Goal: Task Accomplishment & Management: Use online tool/utility

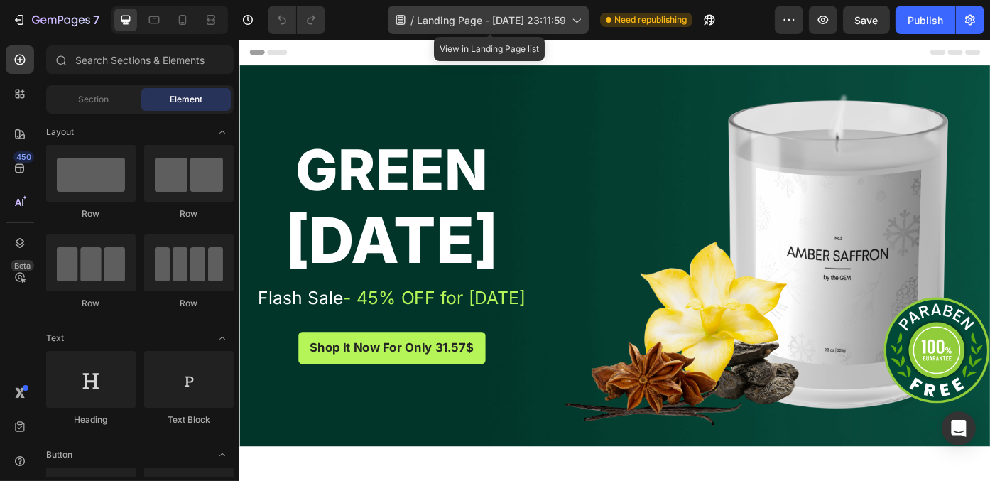
click at [501, 23] on span "Landing Page - [DATE] 23:11:59" at bounding box center [491, 20] width 149 height 15
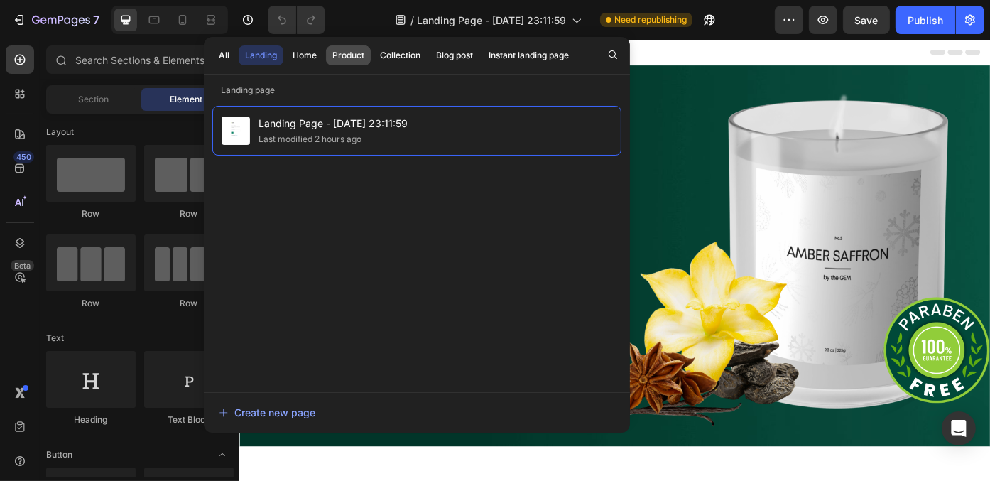
click at [337, 62] on button "Product" at bounding box center [348, 55] width 45 height 20
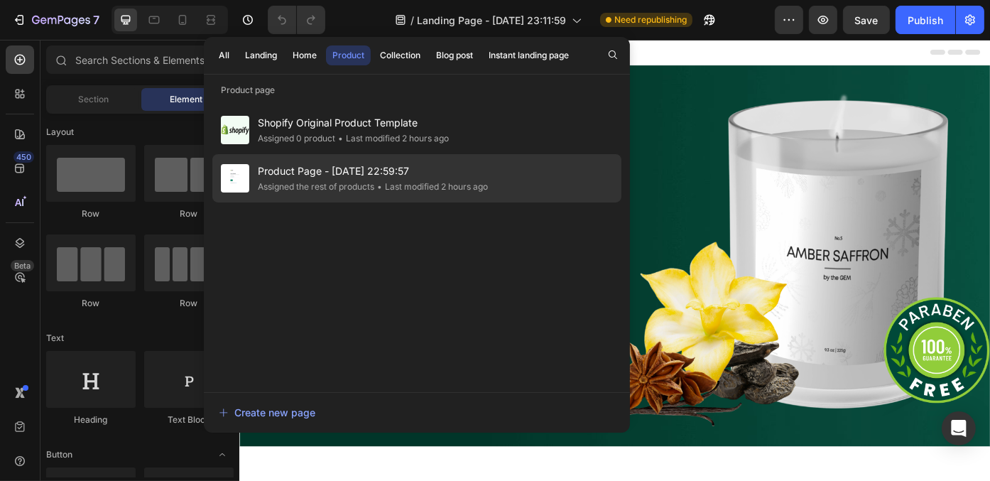
click at [347, 180] on div "Assigned the rest of products" at bounding box center [316, 187] width 116 height 14
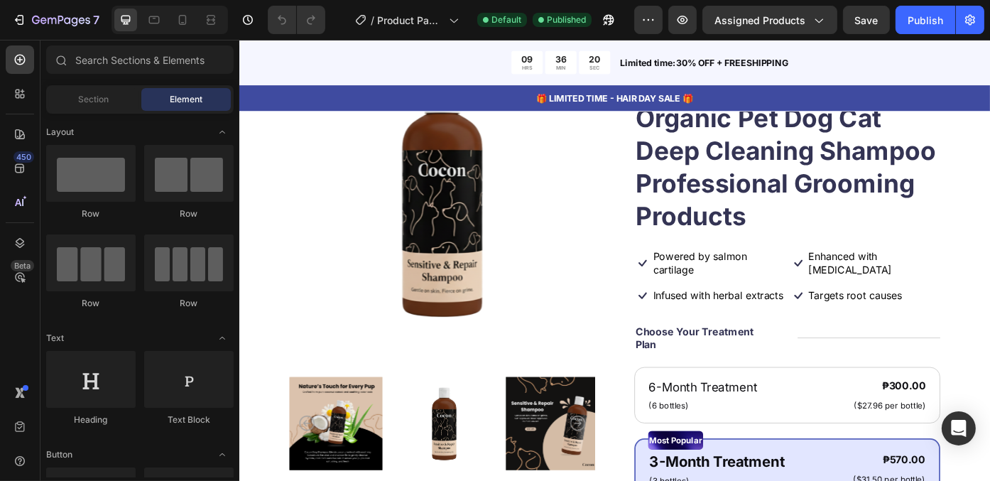
scroll to position [470, 0]
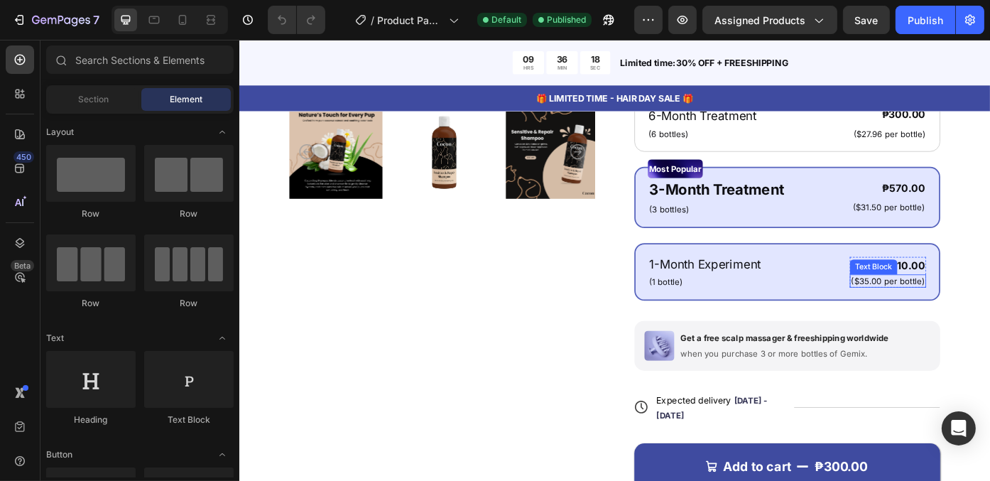
click at [966, 320] on p "($35.00 per bottle)" at bounding box center [975, 313] width 84 height 12
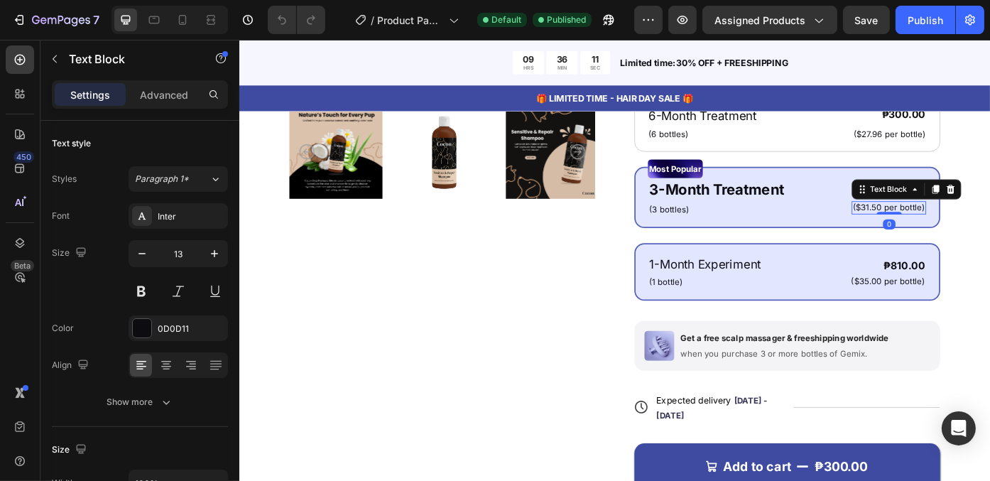
click at [945, 236] on p "($31.50 per bottle)" at bounding box center [976, 230] width 82 height 12
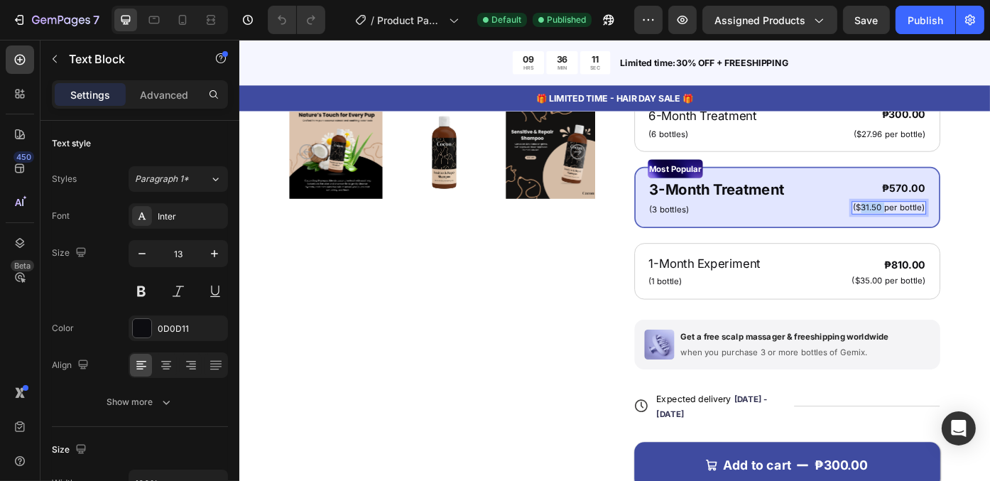
click at [945, 236] on p "($31.50 per bottle)" at bounding box center [976, 230] width 82 height 12
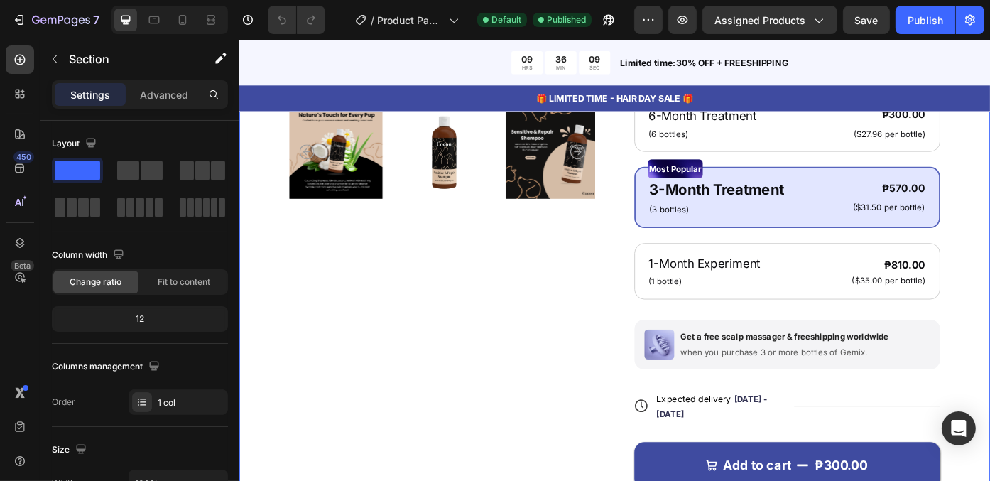
click at [989, 290] on div "Product Images Icon Icon Icon Icon Icon Icon List 122,000+ Happy Customers Text…" at bounding box center [665, 176] width 852 height 992
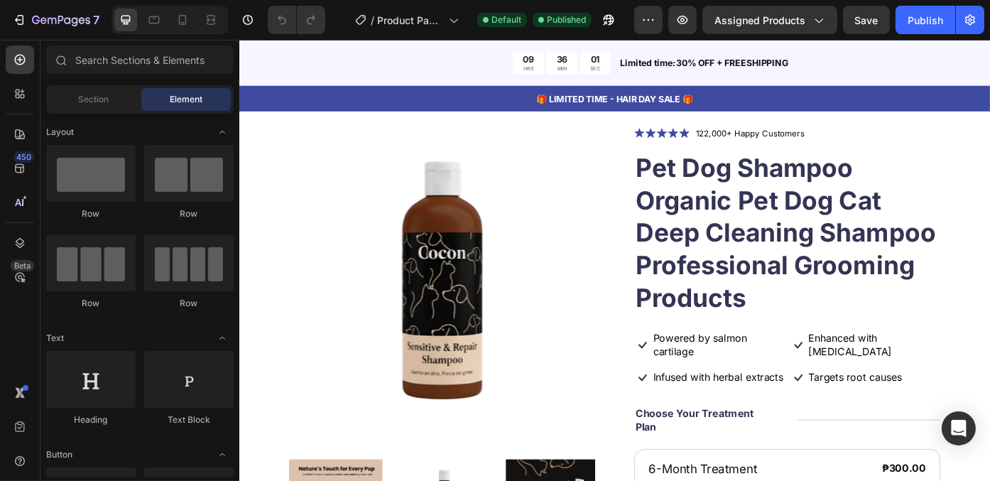
scroll to position [0, 0]
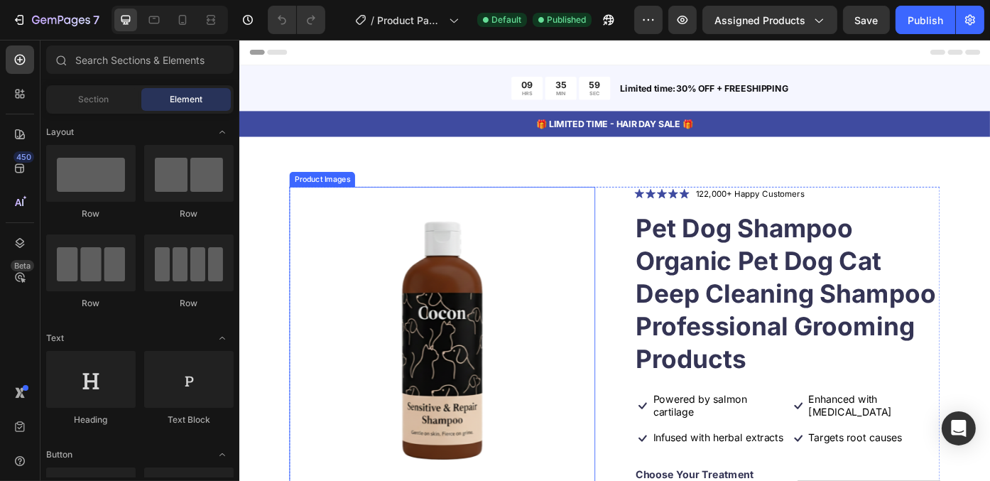
click at [632, 310] on img at bounding box center [468, 380] width 347 height 347
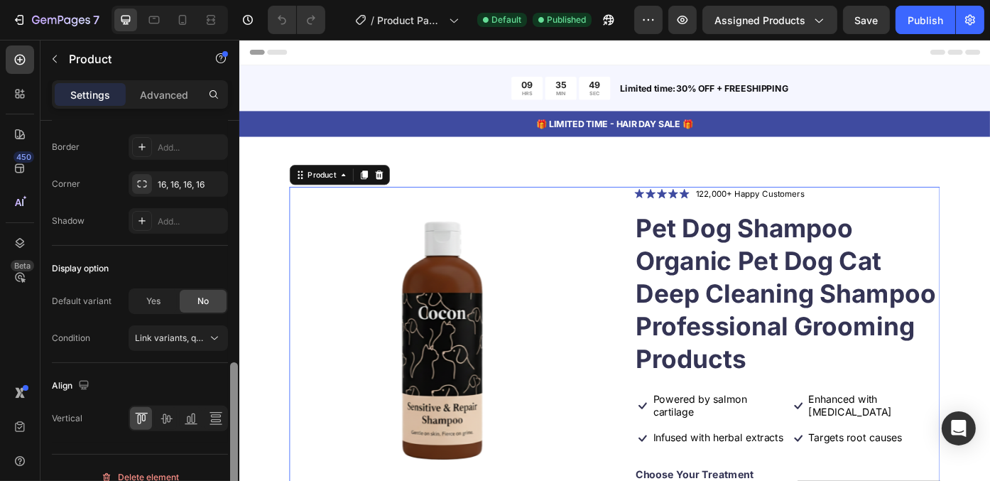
scroll to position [520, 0]
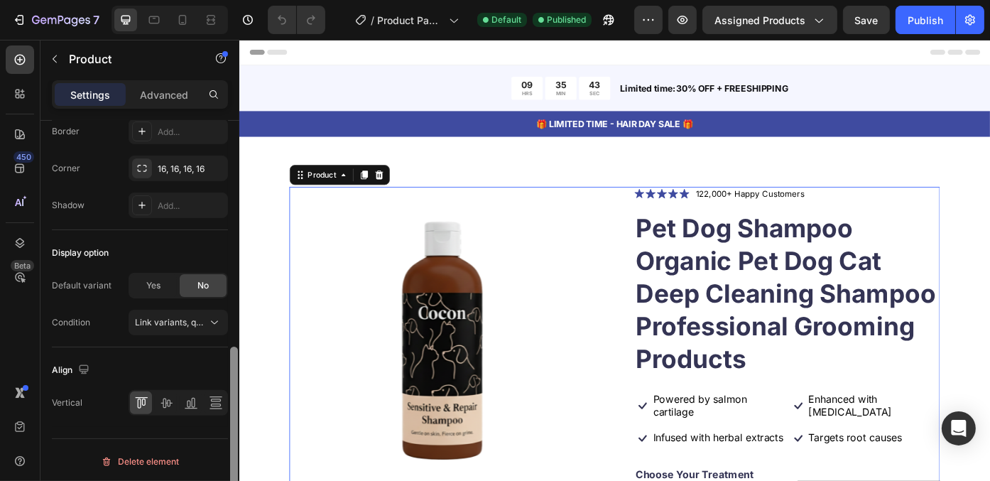
drag, startPoint x: 235, startPoint y: 203, endPoint x: 214, endPoint y: 432, distance: 230.3
click at [214, 432] on div "Layout Horizontal Product source Pet Dog Shampoo Organic Pet Dog Cat Deep Clean…" at bounding box center [139, 321] width 199 height 400
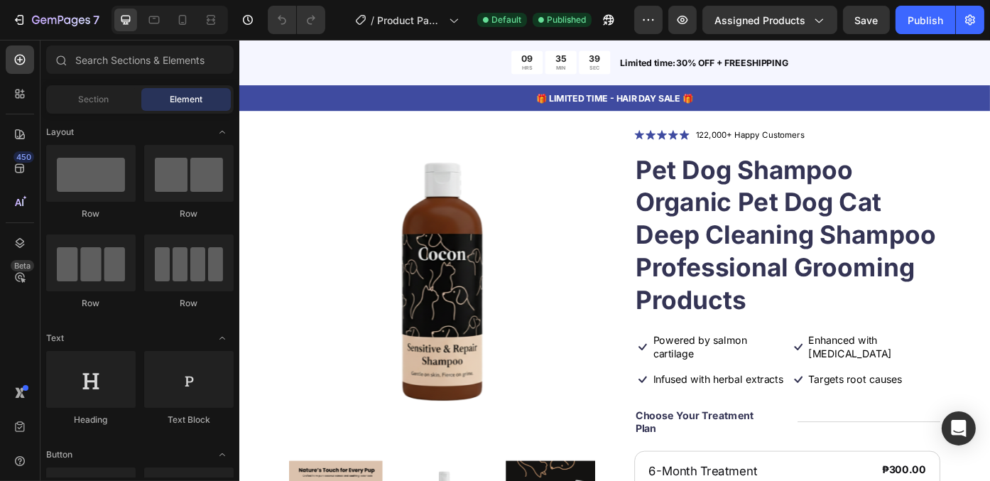
scroll to position [0, 0]
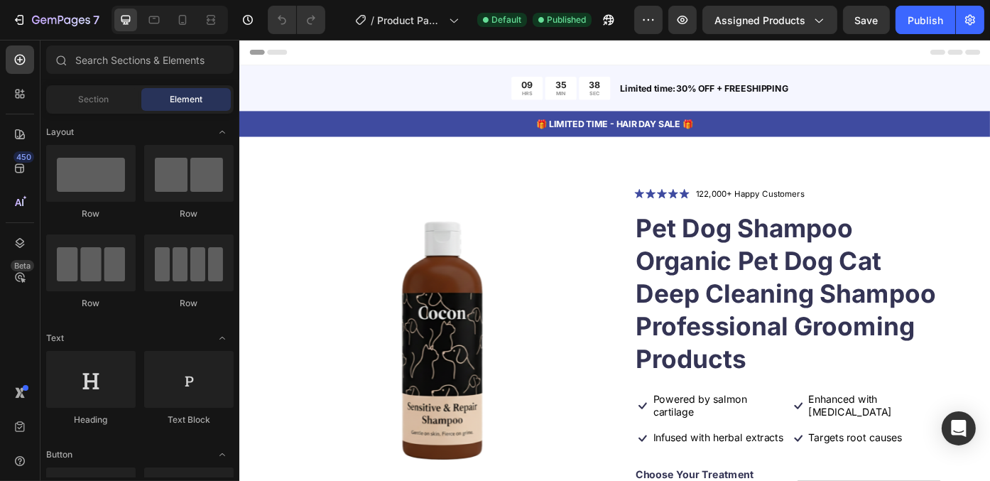
drag, startPoint x: 1089, startPoint y: 88, endPoint x: 1093, endPoint y: 80, distance: 9.2
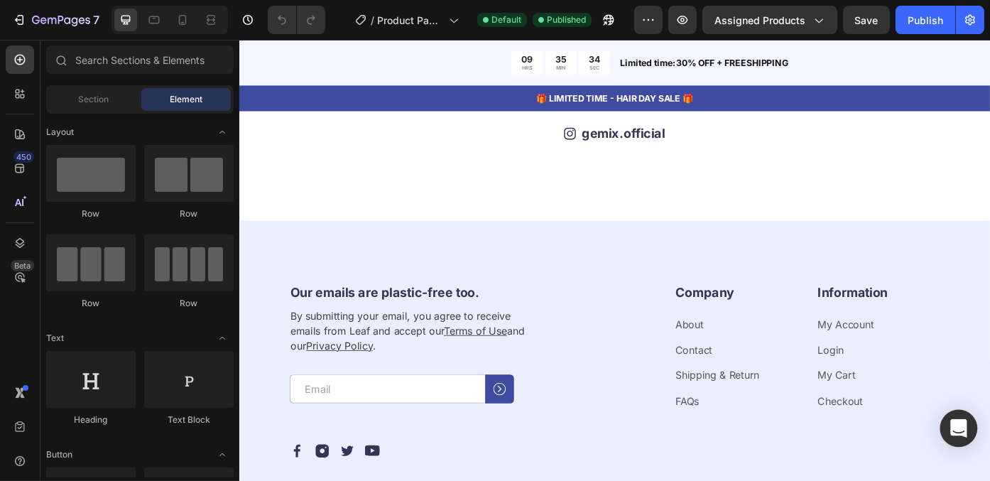
scroll to position [4005, 0]
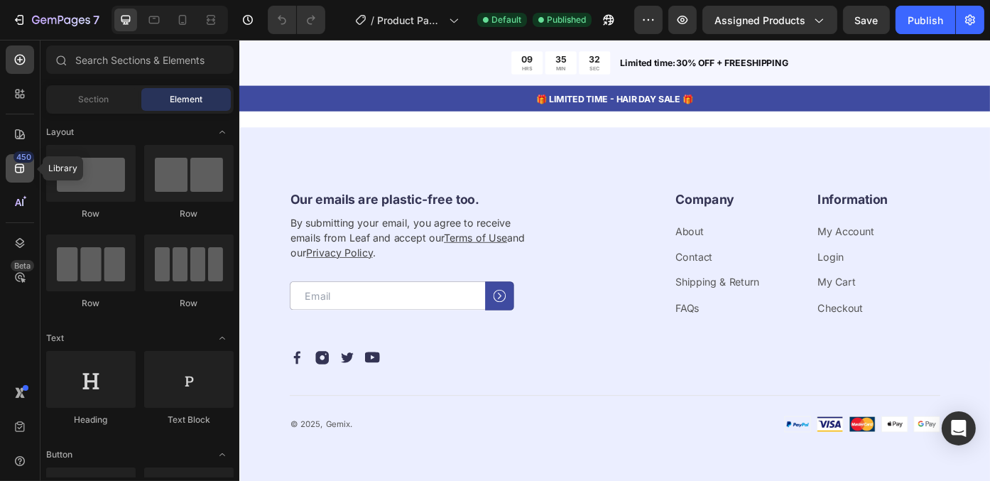
click at [13, 175] on div "450" at bounding box center [20, 168] width 28 height 28
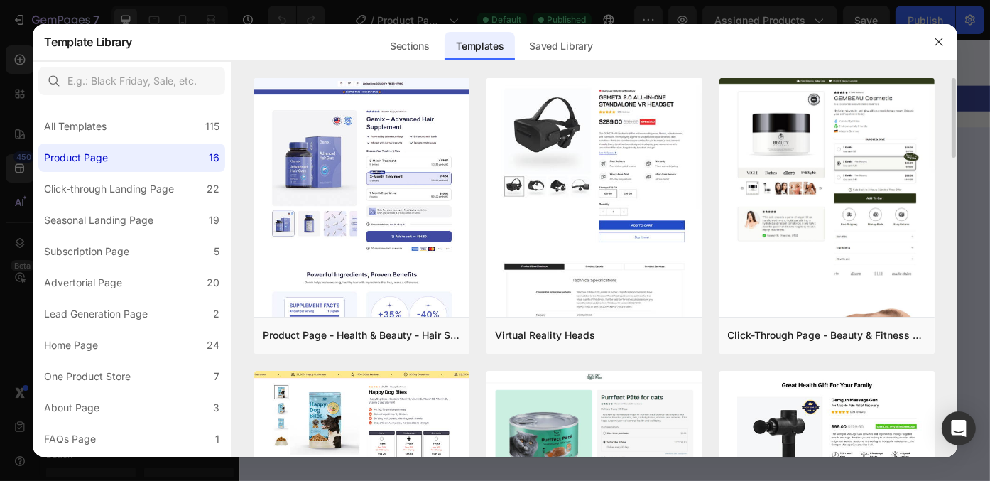
drag, startPoint x: 954, startPoint y: 118, endPoint x: 952, endPoint y: 128, distance: 10.0
click at [952, 128] on div "Product Page - Health & Beauty - Hair Supplement Add to page Preview Virtual Re…" at bounding box center [593, 267] width 725 height 378
drag, startPoint x: 952, startPoint y: 128, endPoint x: 951, endPoint y: 151, distance: 22.8
click at [951, 151] on div "Product Page - Health & Beauty - Hair Supplement Add to page Preview Virtual Re…" at bounding box center [593, 267] width 725 height 378
drag, startPoint x: 954, startPoint y: 95, endPoint x: 939, endPoint y: 124, distance: 32.1
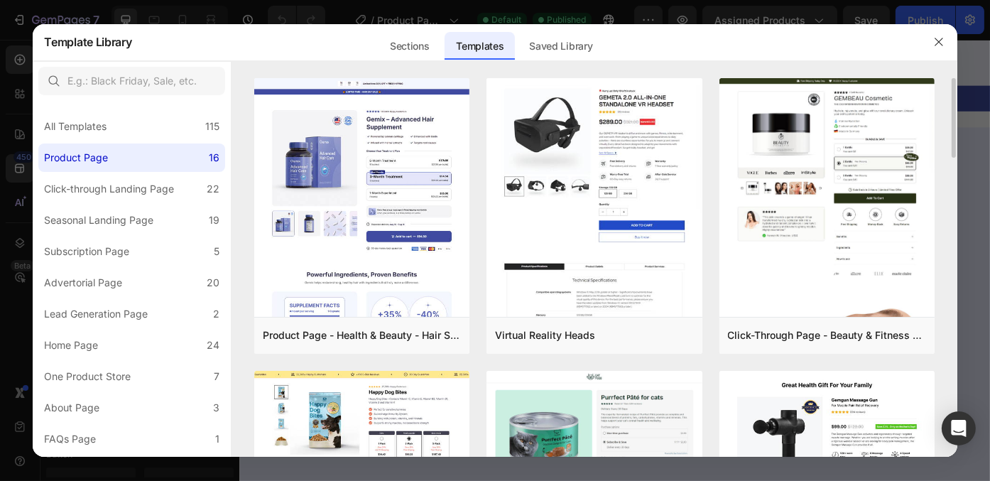
click at [939, 124] on div "Product Page - Health & Beauty - Hair Supplement Add to page Preview Virtual Re…" at bounding box center [593, 267] width 725 height 378
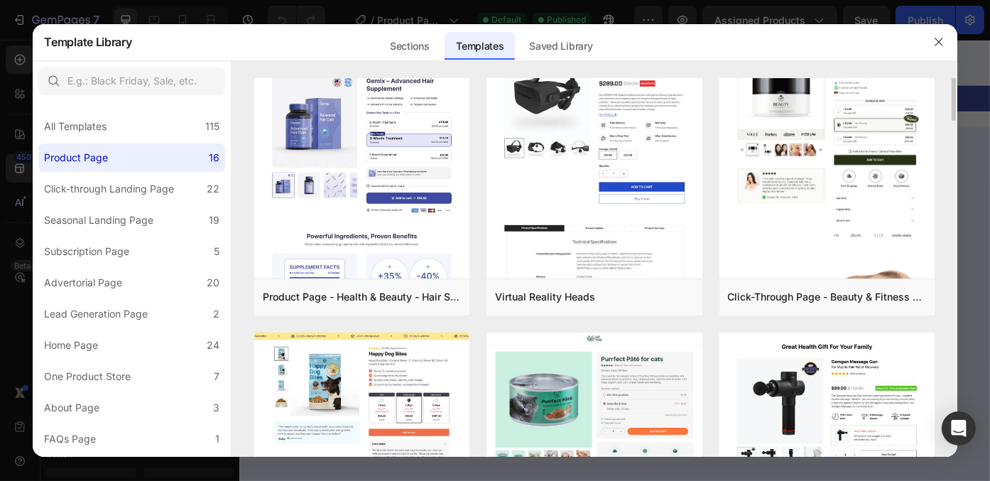
scroll to position [0, 0]
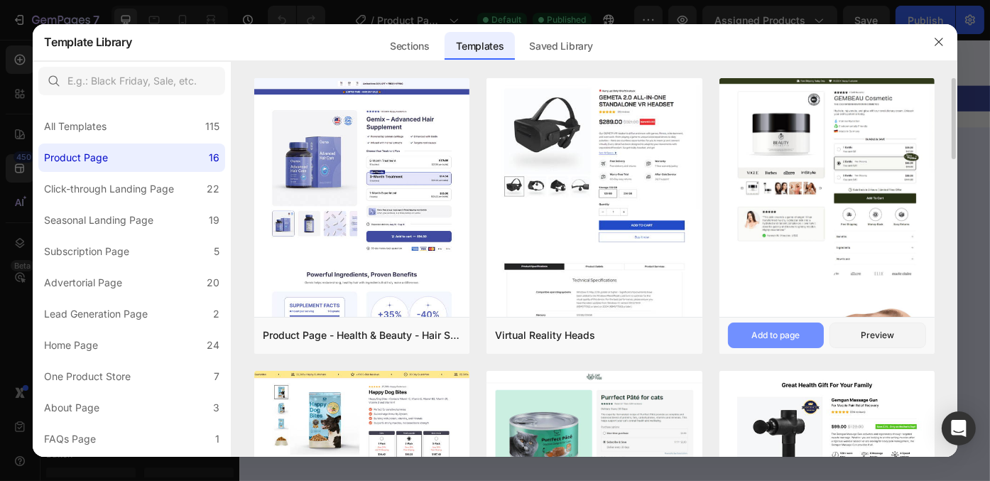
click at [812, 331] on button "Add to page" at bounding box center [776, 335] width 97 height 26
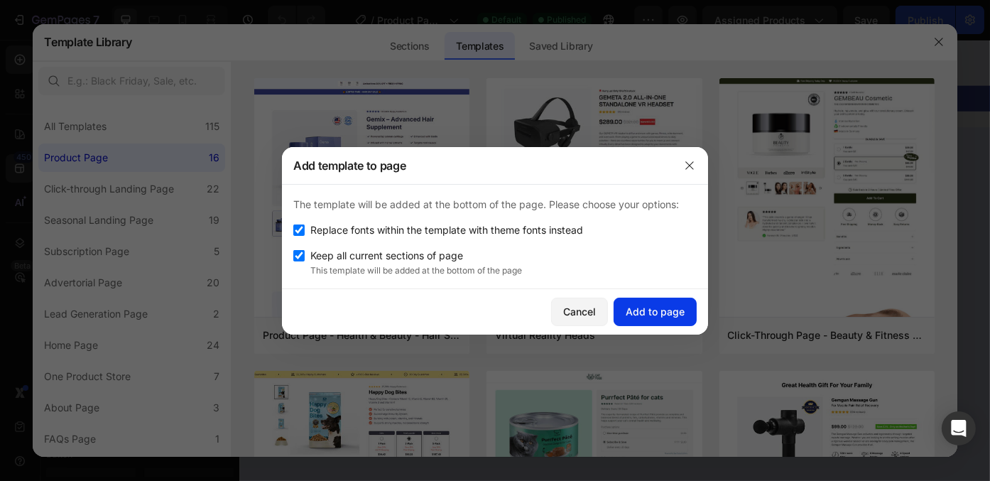
click at [632, 308] on div "Add to page" at bounding box center [655, 311] width 59 height 15
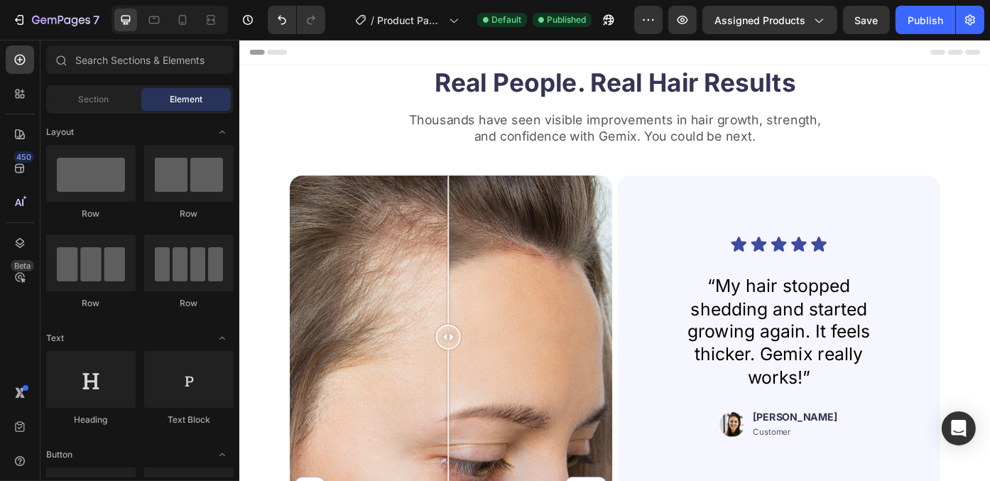
drag, startPoint x: 1081, startPoint y: 276, endPoint x: 1228, endPoint y: 72, distance: 251.3
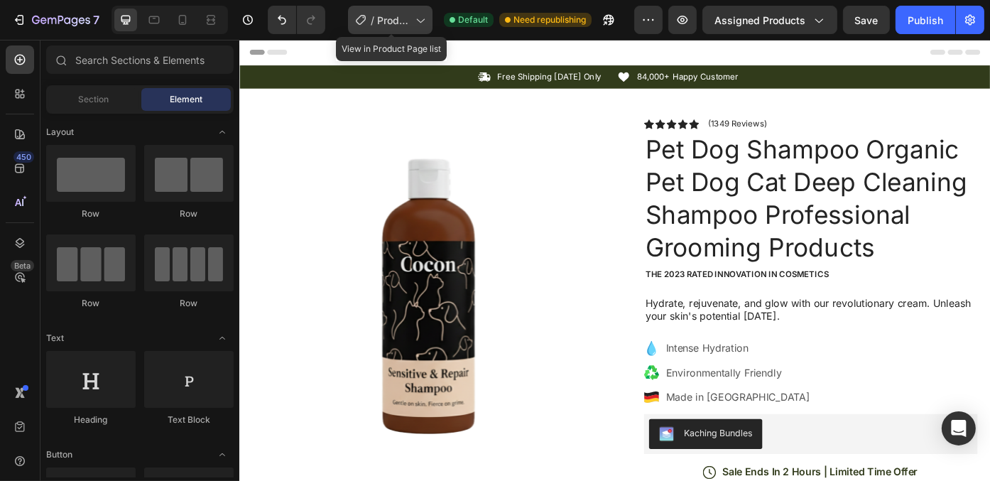
click at [402, 26] on span "Product Page - [DATE] 22:59:57" at bounding box center [393, 20] width 33 height 15
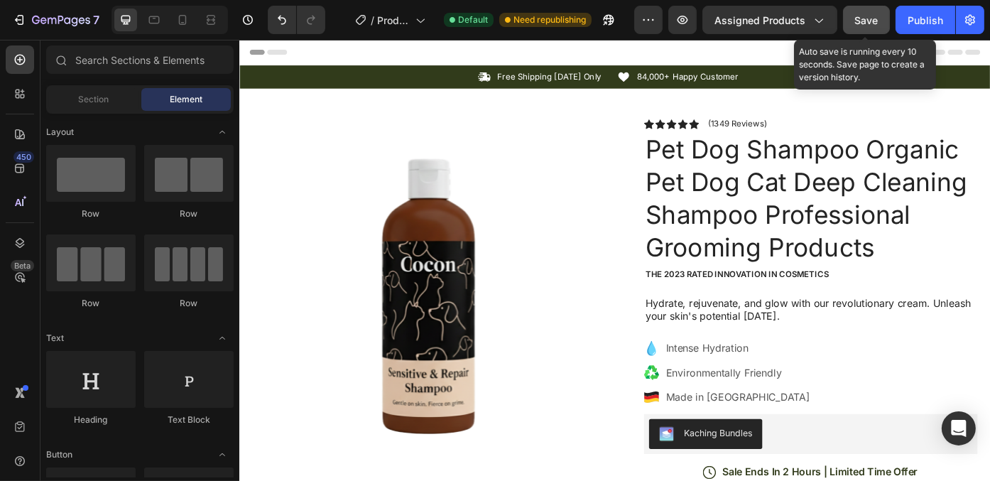
click at [858, 30] on button "Save" at bounding box center [866, 20] width 47 height 28
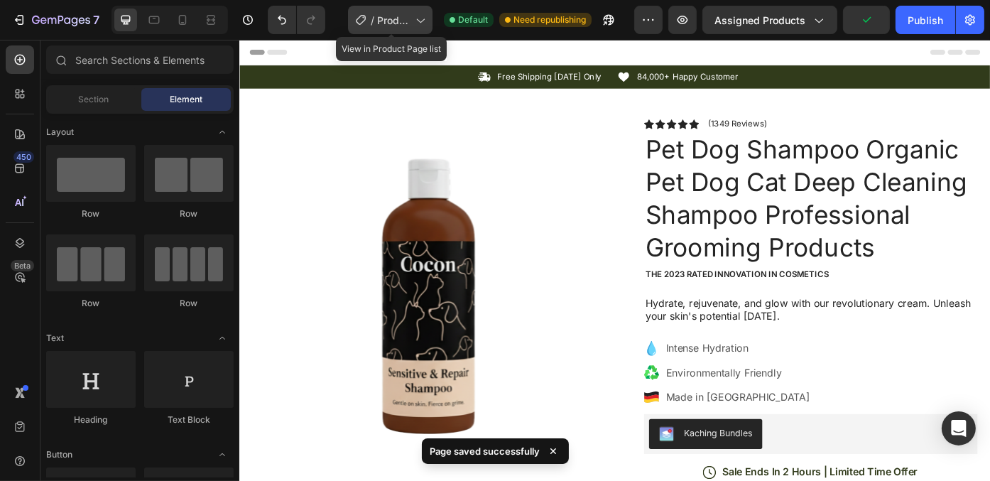
click at [401, 32] on div "/ Product Page - Sep 26, 22:59:57" at bounding box center [390, 20] width 84 height 28
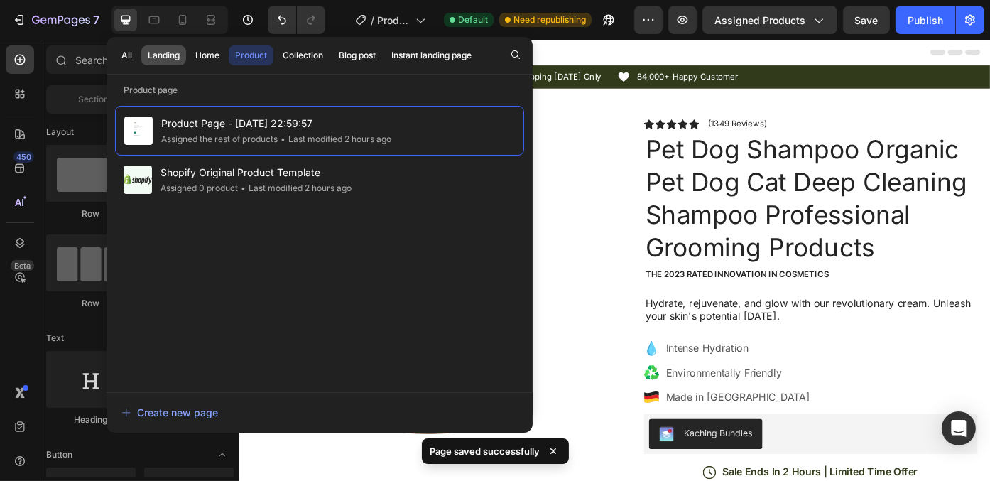
click at [171, 57] on div "Landing" at bounding box center [164, 55] width 32 height 13
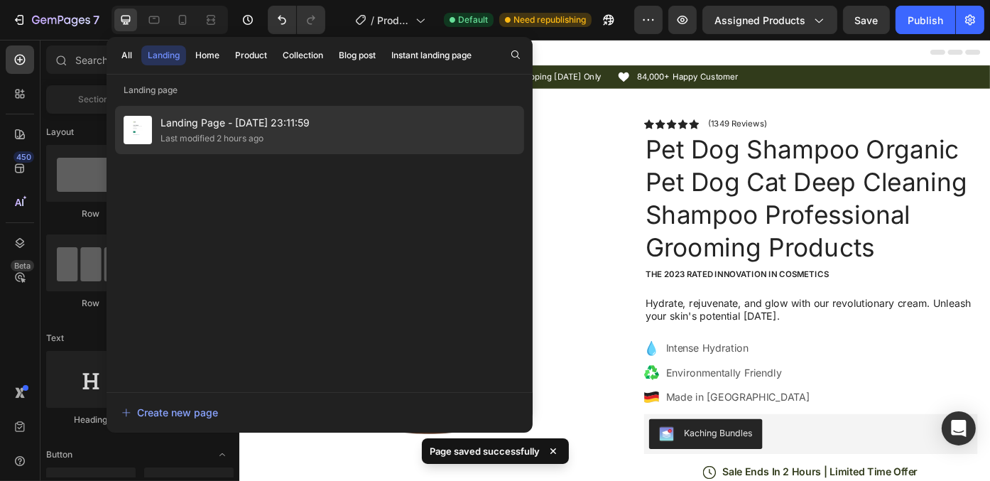
click at [190, 139] on div "Last modified 2 hours ago" at bounding box center [211, 138] width 103 height 14
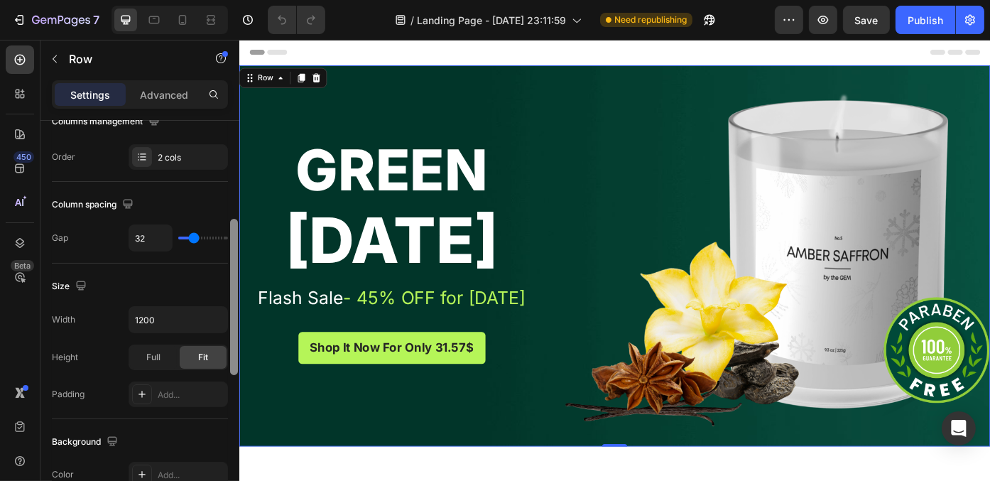
scroll to position [247, 0]
drag, startPoint x: 232, startPoint y: 199, endPoint x: 223, endPoint y: 295, distance: 97.0
click at [223, 295] on div "Layout Column width Change ratio Fit to content 5 7 Columns management Order 2 …" at bounding box center [139, 321] width 199 height 400
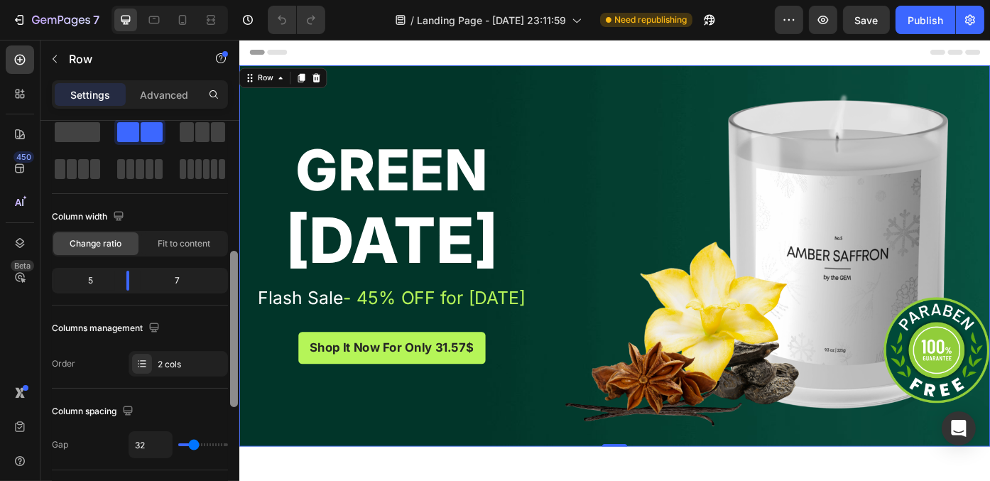
scroll to position [0, 0]
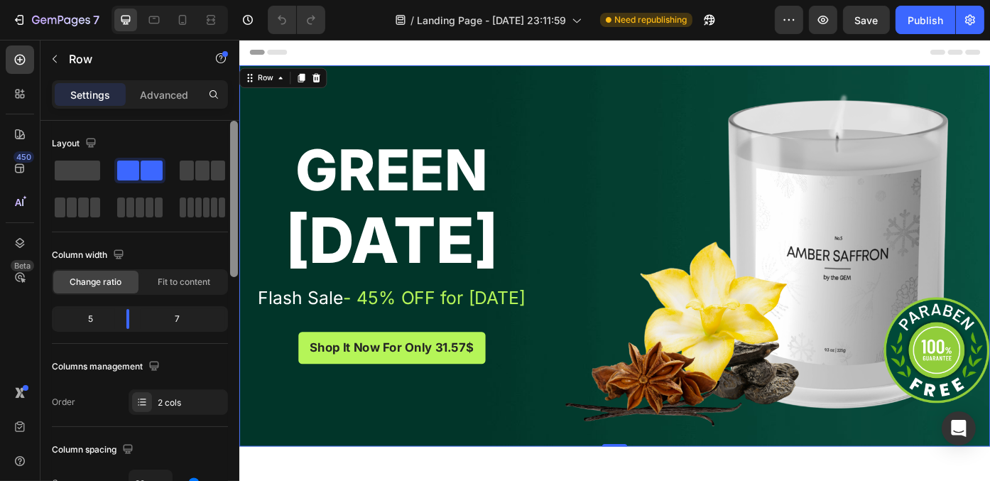
drag, startPoint x: 235, startPoint y: 247, endPoint x: 224, endPoint y: 137, distance: 110.6
click at [224, 137] on div "Layout Column width Change ratio Fit to content 5 7 Columns management Order 2 …" at bounding box center [139, 321] width 199 height 400
click at [276, 80] on div "Row" at bounding box center [267, 83] width 23 height 13
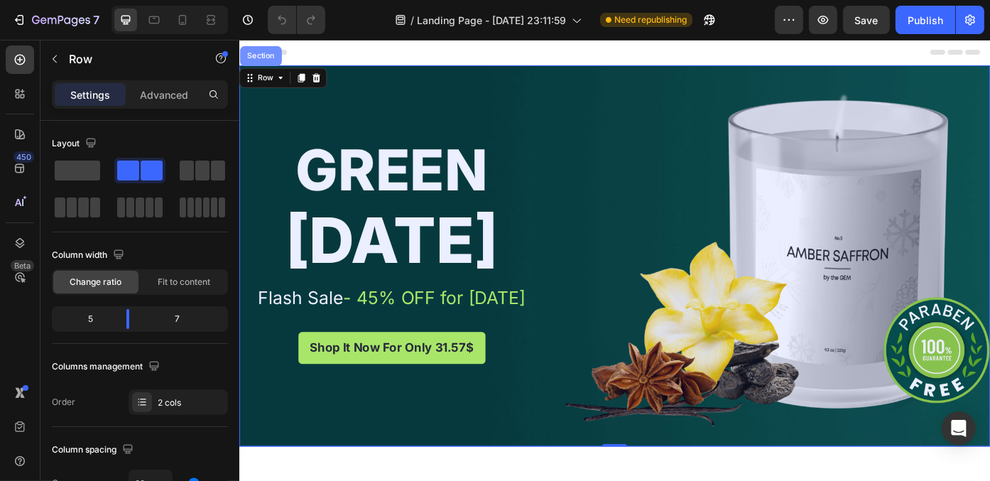
click at [266, 55] on div "Section" at bounding box center [263, 58] width 36 height 9
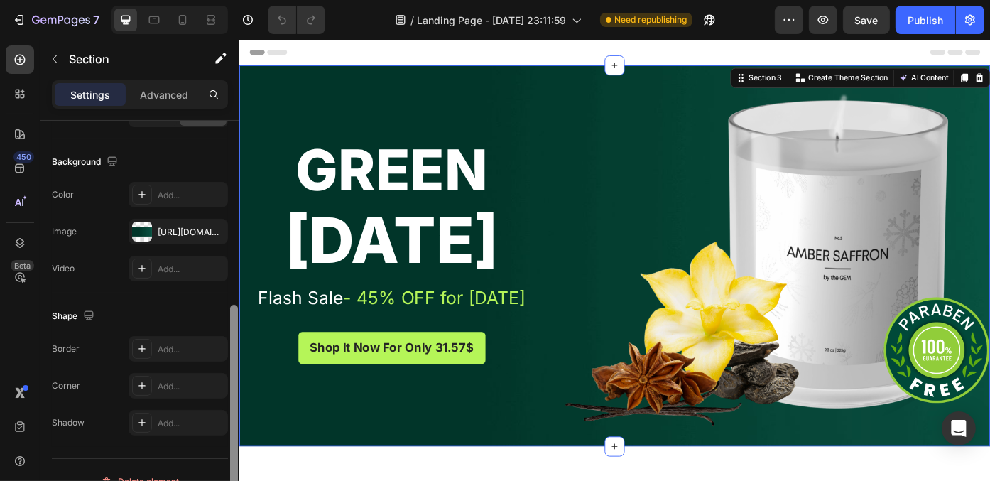
drag, startPoint x: 231, startPoint y: 173, endPoint x: 212, endPoint y: 386, distance: 213.9
click at [212, 386] on div "Layout Column width Change ratio Fit to content 12 Columns management Order 1 c…" at bounding box center [139, 321] width 199 height 400
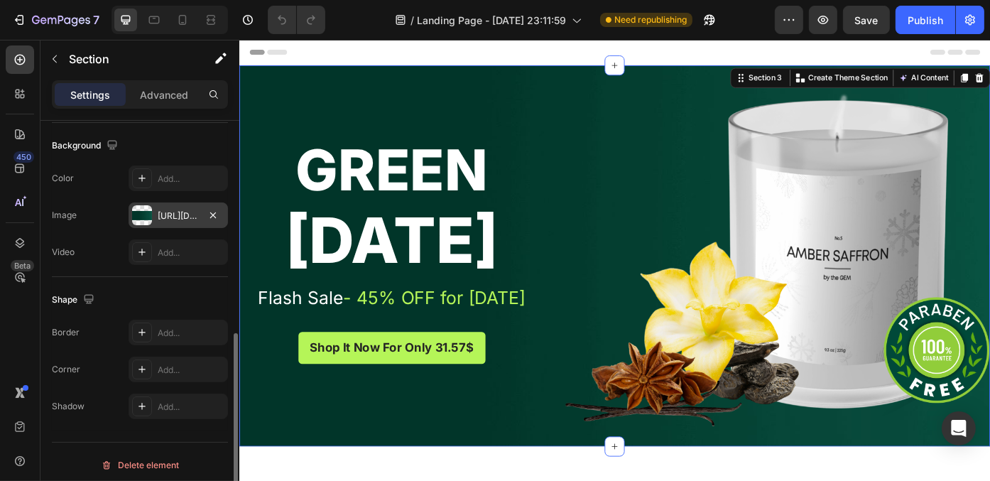
click at [171, 202] on div "https://ucarecdn.com/c14b549f-277b-4a1e-8d5f-c2ea82d10669/-/format/auto/" at bounding box center [178, 215] width 99 height 26
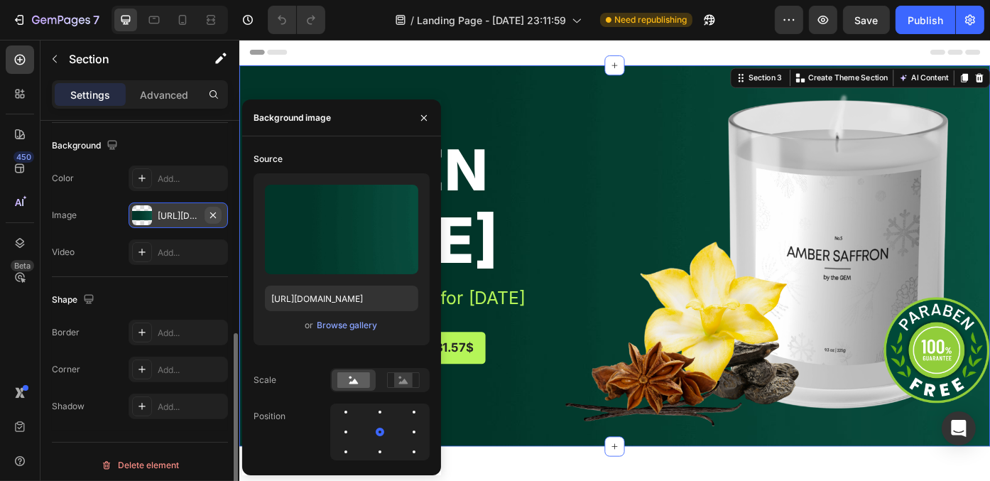
click at [214, 214] on icon "button" at bounding box center [212, 214] width 11 height 11
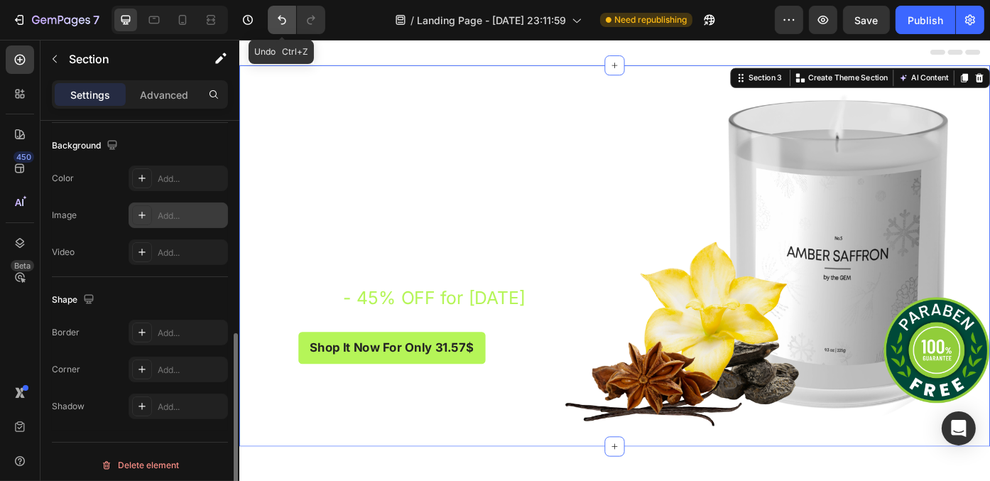
click at [275, 19] on icon "Undo/Redo" at bounding box center [282, 20] width 14 height 14
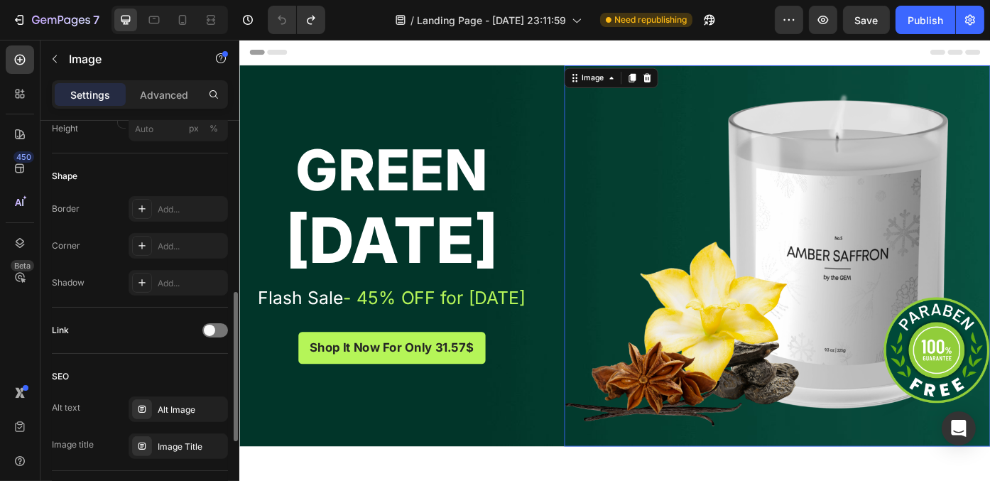
click at [894, 240] on img at bounding box center [849, 285] width 484 height 432
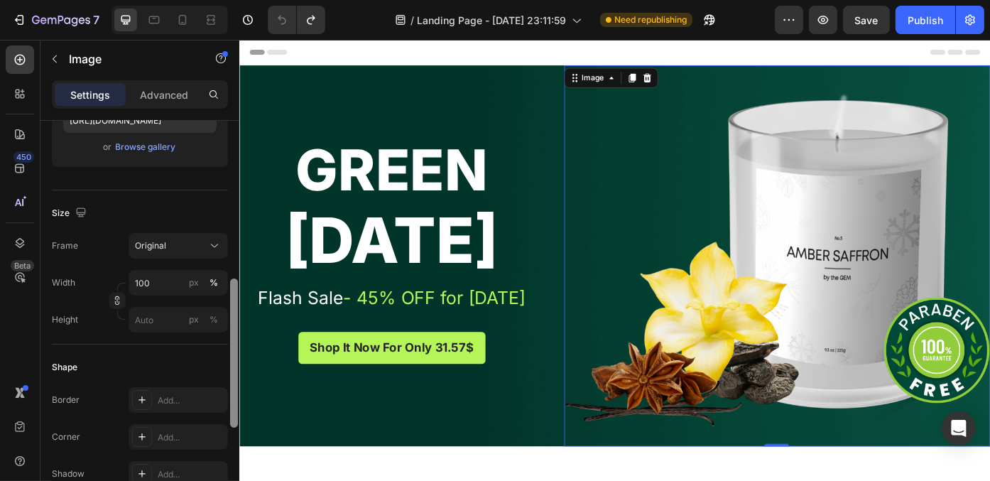
scroll to position [312, 0]
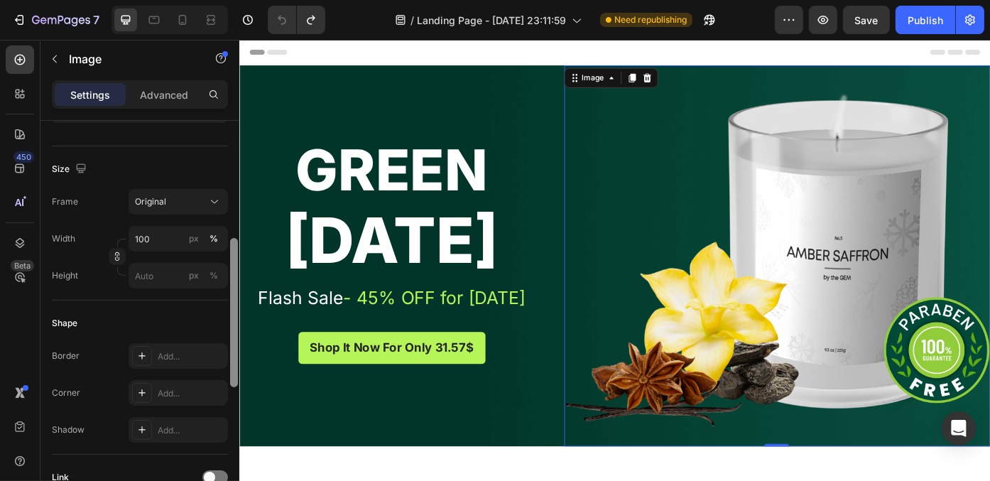
drag, startPoint x: 234, startPoint y: 227, endPoint x: 230, endPoint y: 344, distance: 117.2
click at [230, 344] on div at bounding box center [234, 312] width 8 height 149
click at [215, 197] on icon at bounding box center [214, 202] width 14 height 14
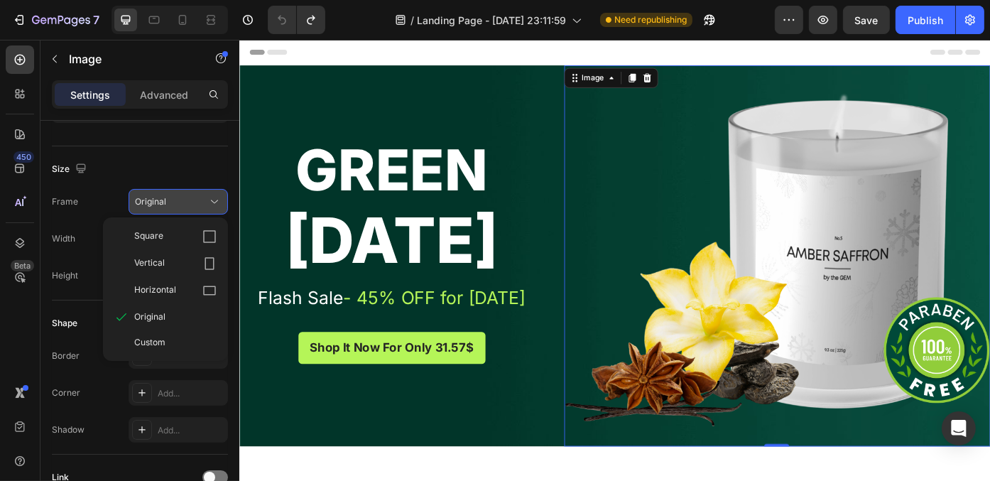
click at [215, 197] on icon at bounding box center [214, 202] width 14 height 14
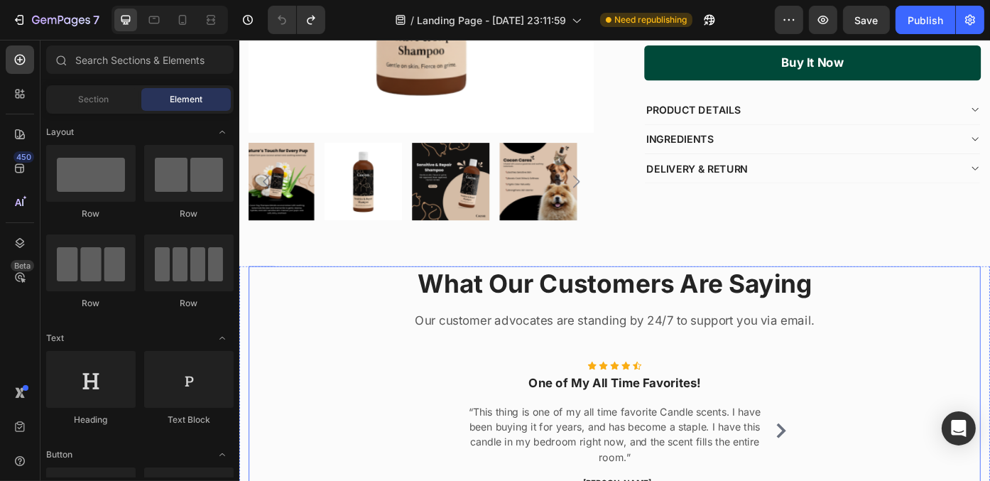
scroll to position [1805, 0]
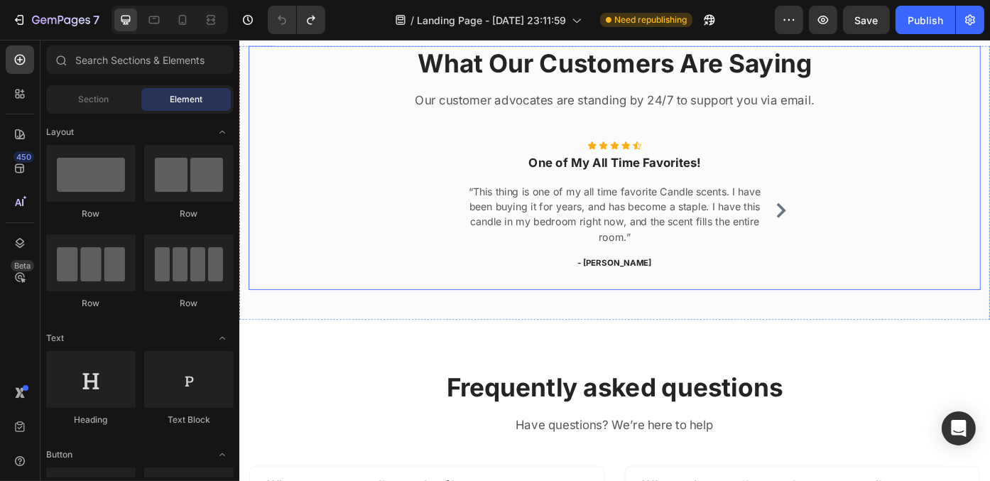
drag, startPoint x: 1090, startPoint y: 252, endPoint x: 1052, endPoint y: 366, distance: 120.4
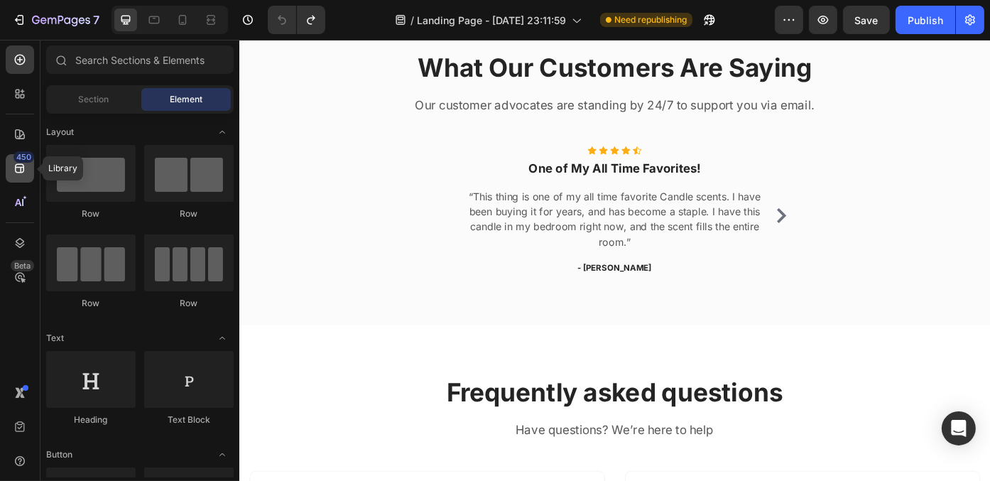
click at [27, 166] on div "450" at bounding box center [20, 168] width 28 height 28
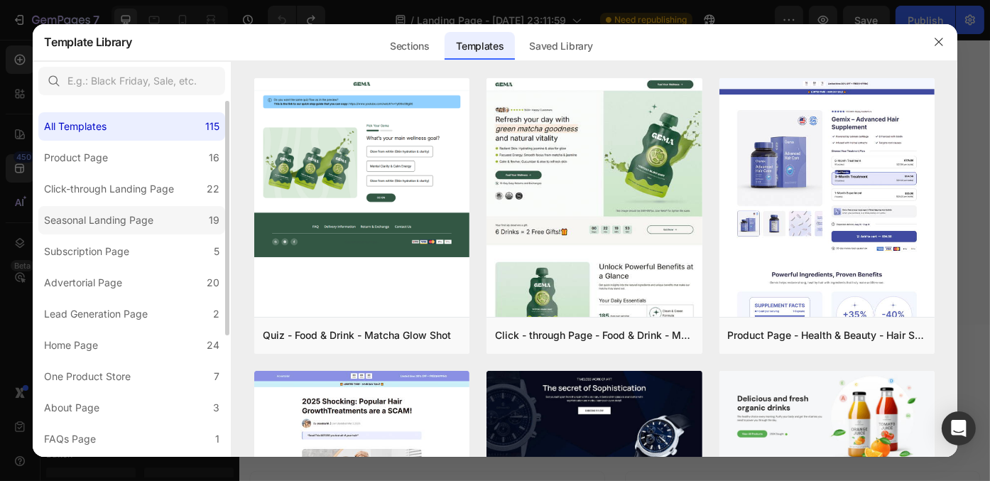
click at [183, 214] on label "Seasonal Landing Page 19" at bounding box center [131, 220] width 187 height 28
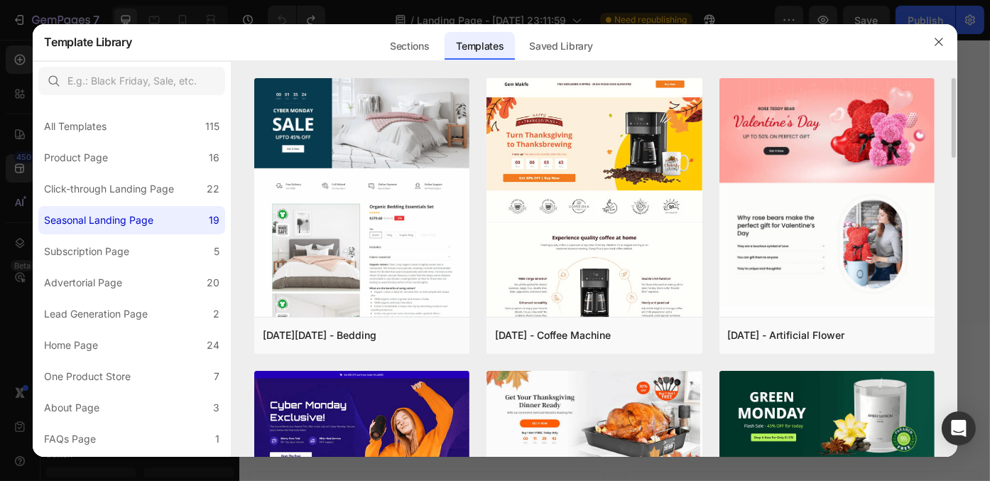
drag, startPoint x: 953, startPoint y: 112, endPoint x: 952, endPoint y: 129, distance: 17.1
click at [952, 129] on div "Cyber Monday - Bedding Add to page Preview Thanksgiving - Coffee Machine Add to…" at bounding box center [593, 267] width 725 height 378
drag, startPoint x: 952, startPoint y: 129, endPoint x: 944, endPoint y: 165, distance: 37.0
click at [944, 165] on div "Cyber Monday - Bedding Add to page Preview Thanksgiving - Coffee Machine Add to…" at bounding box center [593, 267] width 725 height 378
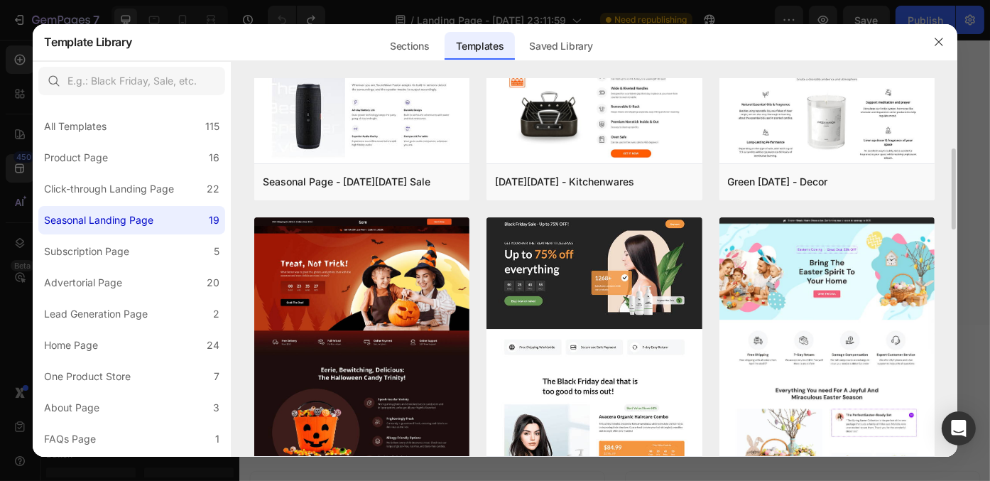
scroll to position [510, 0]
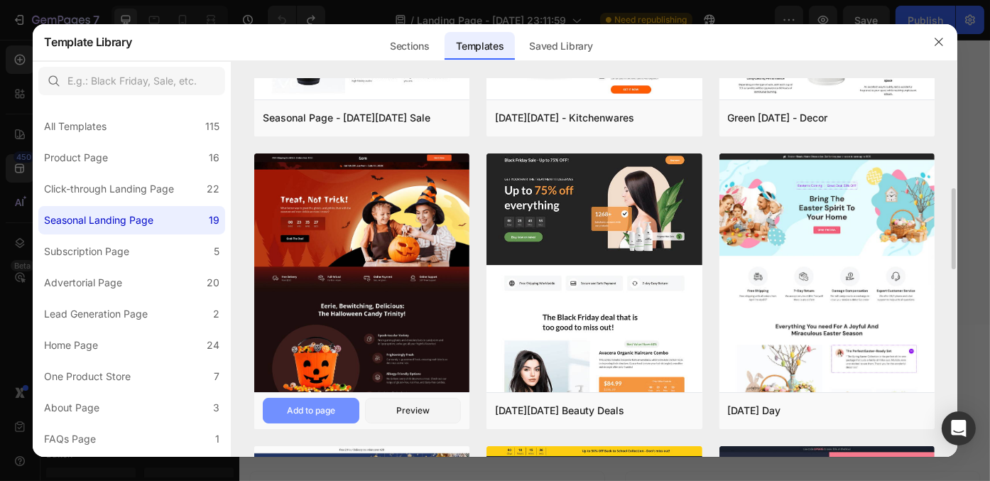
click at [350, 410] on button "Add to page" at bounding box center [311, 411] width 97 height 26
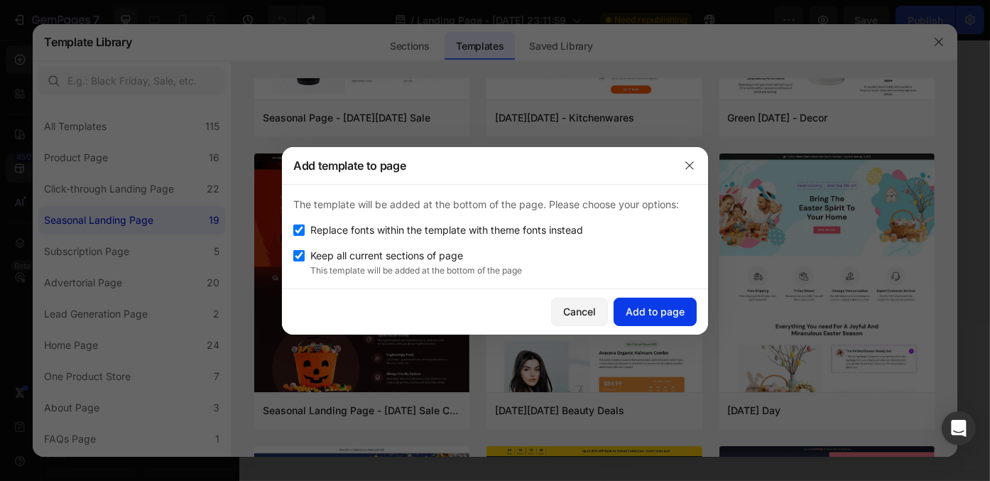
click at [682, 306] on div "Add to page" at bounding box center [655, 311] width 59 height 15
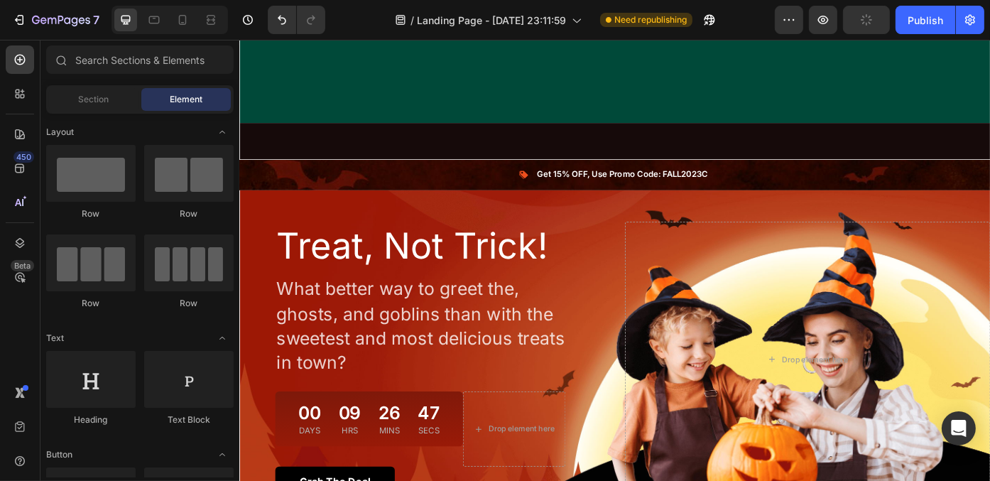
scroll to position [3103, 0]
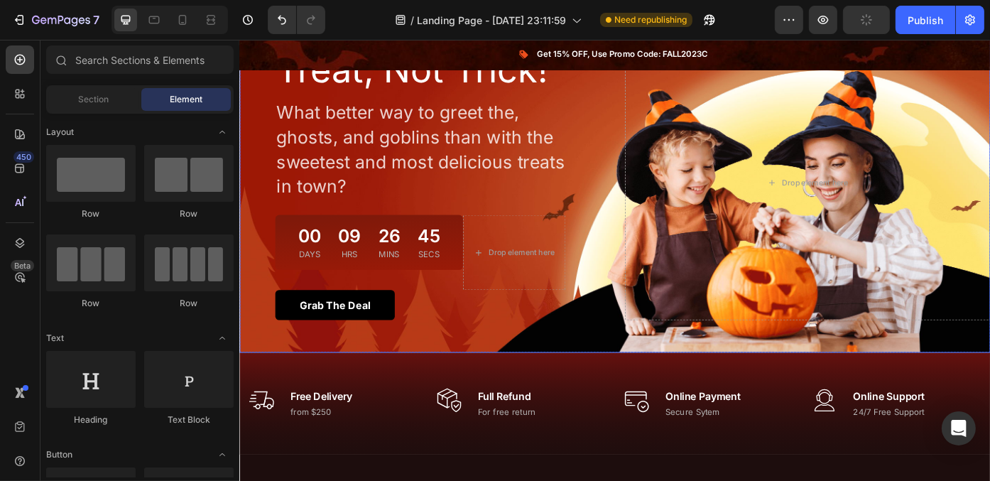
click at [510, 380] on div "Overlay" at bounding box center [665, 202] width 852 height 385
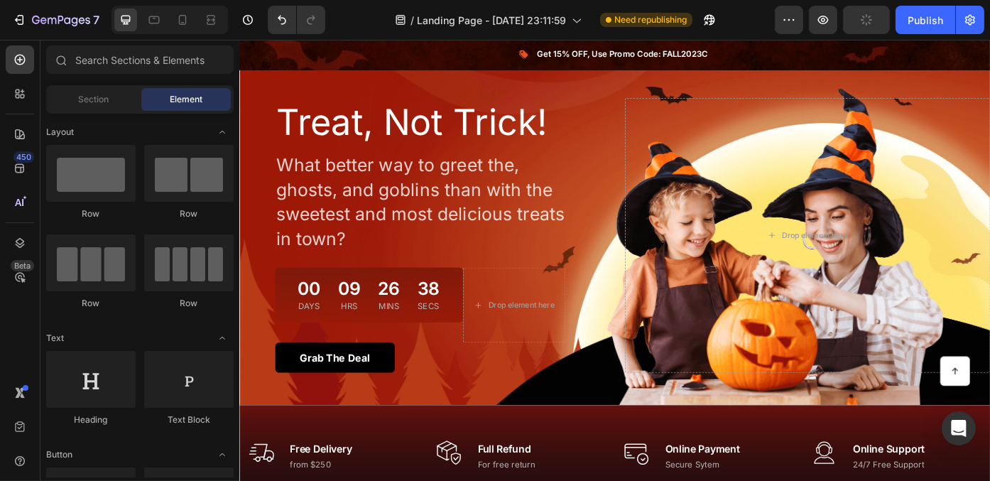
scroll to position [2955, 0]
